Goal: Transaction & Acquisition: Purchase product/service

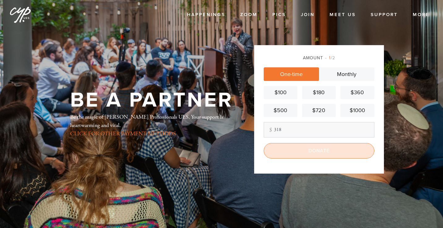
type input "318"
click at [307, 153] on input "Donate" at bounding box center [319, 150] width 111 height 15
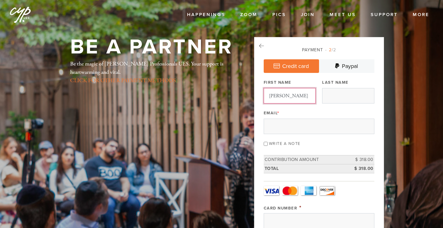
type input "DAVID"
type input "DANESH"
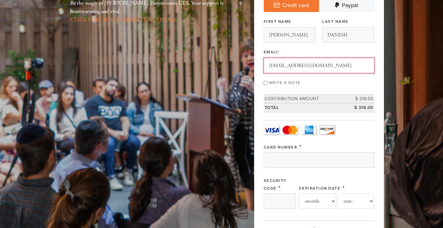
scroll to position [62, 0]
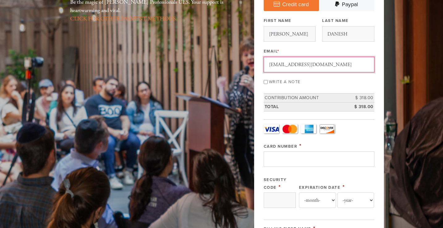
type input "DavidDanesh@gmail.com"
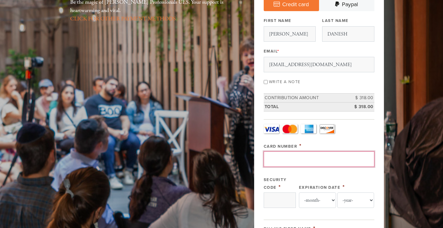
click at [287, 153] on input "Card Number" at bounding box center [319, 159] width 111 height 15
click at [287, 154] on input "Card Number" at bounding box center [319, 159] width 111 height 15
type input "373910095974001"
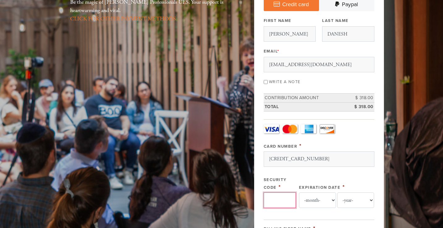
type input "5404"
select select "1"
select select "2027"
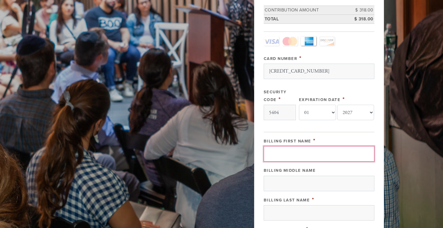
scroll to position [154, 0]
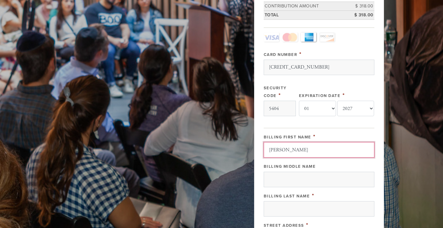
type input "DAVID"
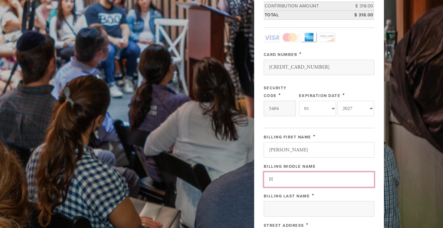
type input "H"
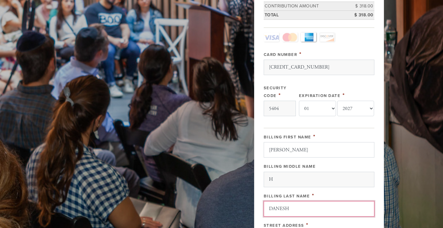
type input "DANESH"
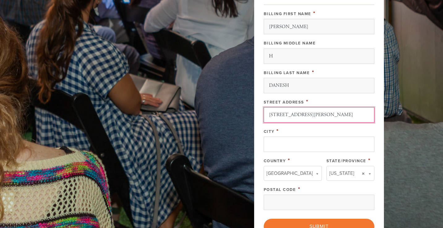
type input "156 DEAN ROAD"
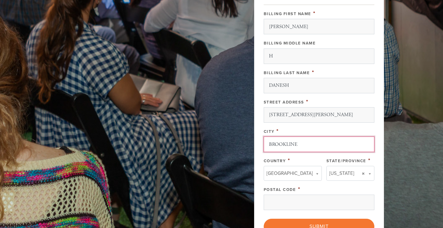
type input "BROOKLINE"
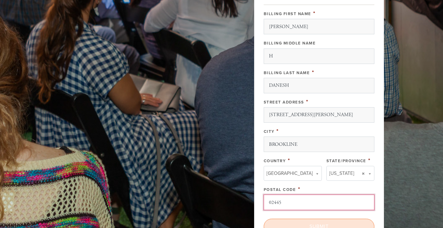
type input "02445"
click at [292, 222] on input "Submit" at bounding box center [319, 226] width 111 height 15
